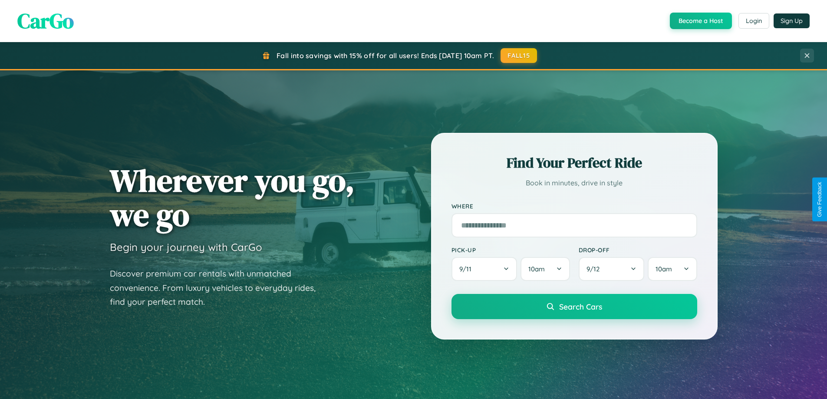
scroll to position [1671, 0]
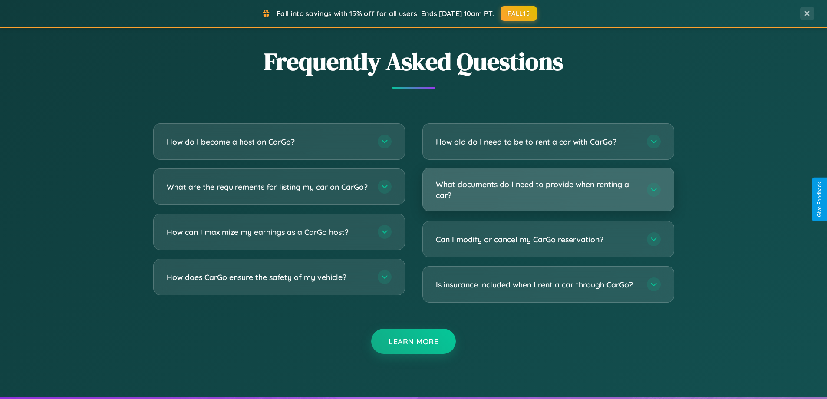
click at [548, 190] on h3 "What documents do I need to provide when renting a car?" at bounding box center [537, 189] width 202 height 21
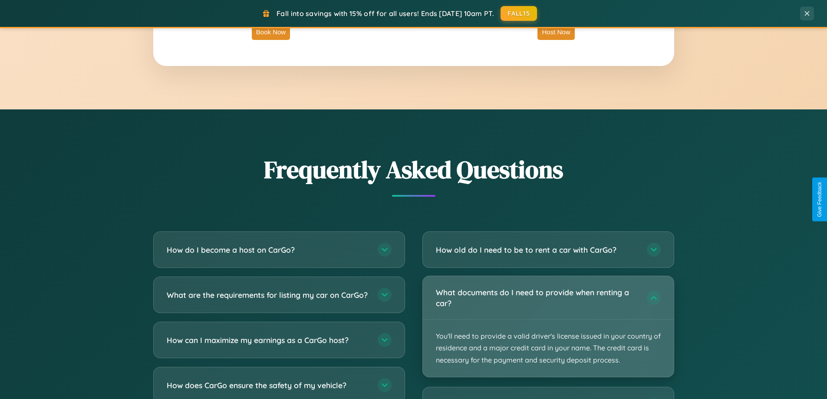
scroll to position [1395, 0]
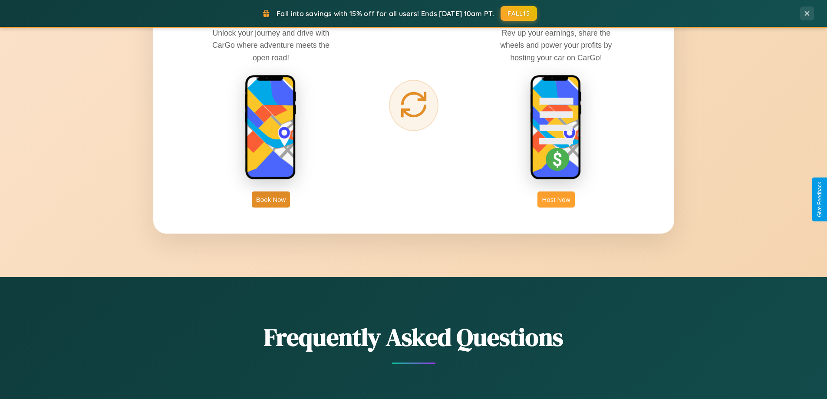
click at [556, 199] on button "Host Now" at bounding box center [556, 200] width 37 height 16
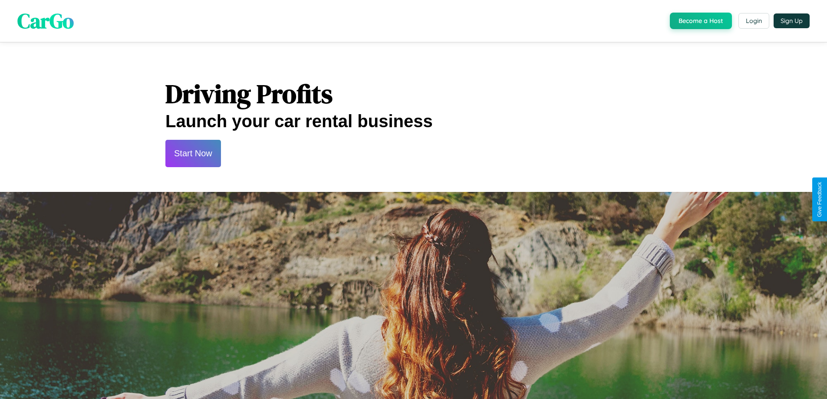
click at [193, 153] on button "Start Now" at bounding box center [193, 153] width 56 height 27
